Goal: Information Seeking & Learning: Learn about a topic

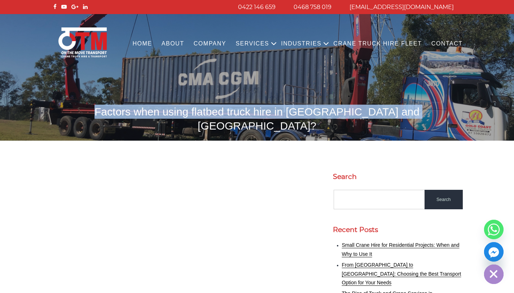
drag, startPoint x: 106, startPoint y: 113, endPoint x: 397, endPoint y: 113, distance: 291.0
click at [397, 113] on h1 "Factors when using flatbed truck hire in [GEOGRAPHIC_DATA] and [GEOGRAPHIC_DATA…" at bounding box center [257, 119] width 411 height 28
copy h1 "Factors when using flatbed truck hire in [GEOGRAPHIC_DATA] and [GEOGRAPHIC_DATA]"
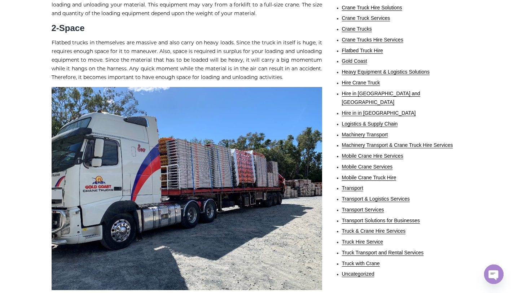
scroll to position [455, 0]
drag, startPoint x: 261, startPoint y: 172, endPoint x: 77, endPoint y: 3, distance: 250.1
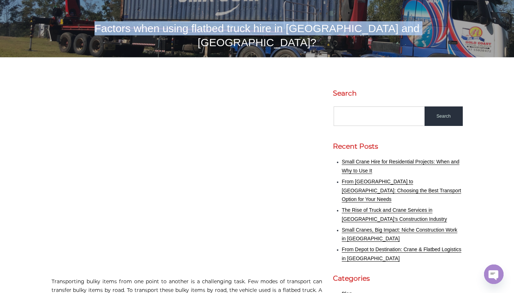
scroll to position [61, 0]
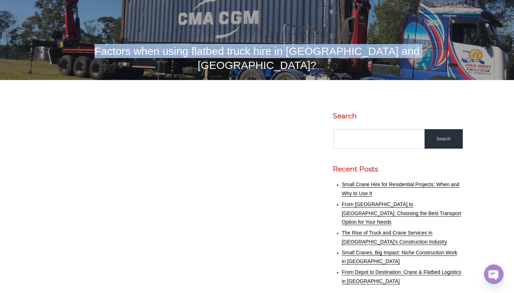
click at [219, 55] on h1 "Factors when using flatbed truck hire in [GEOGRAPHIC_DATA] and [GEOGRAPHIC_DATA…" at bounding box center [257, 58] width 411 height 28
drag, startPoint x: 107, startPoint y: 53, endPoint x: 404, endPoint y: 56, distance: 297.2
click at [404, 56] on h1 "Factors when using flatbed truck hire in [GEOGRAPHIC_DATA] and [GEOGRAPHIC_DATA…" at bounding box center [257, 58] width 411 height 28
copy h1 "Factors when using flatbed truck hire in [GEOGRAPHIC_DATA] and [GEOGRAPHIC_DATA]"
